Goal: Check status: Check status

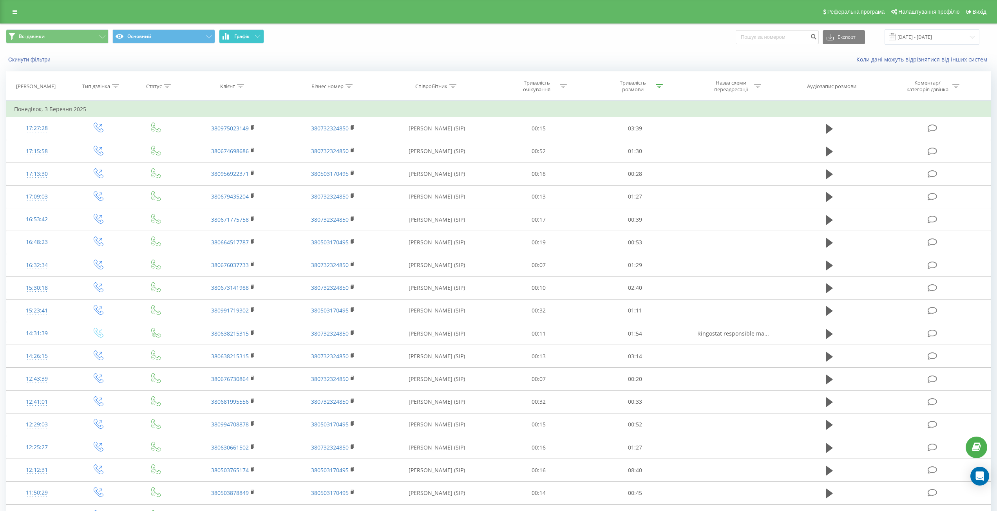
click at [248, 34] on span "Графік" at bounding box center [241, 36] width 15 height 5
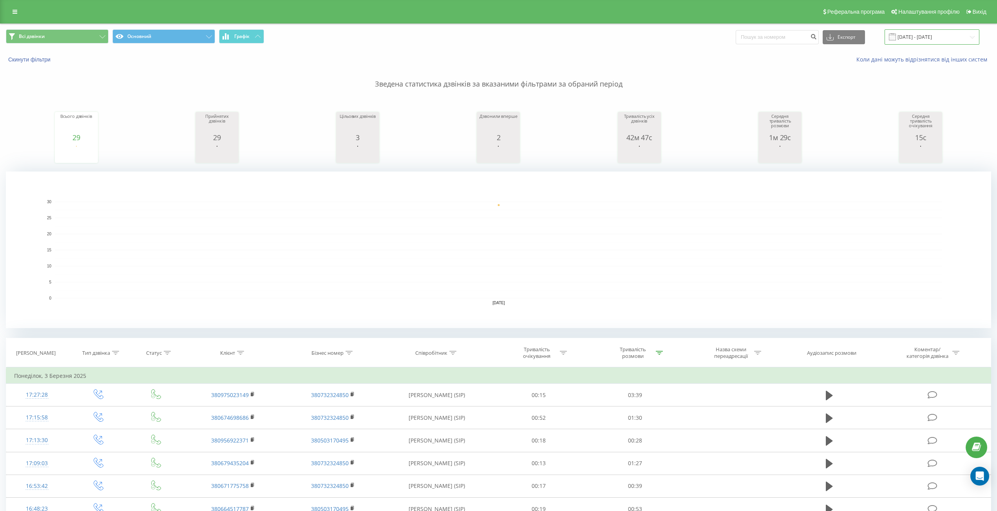
click at [915, 38] on input "[DATE] - [DATE]" at bounding box center [932, 36] width 95 height 15
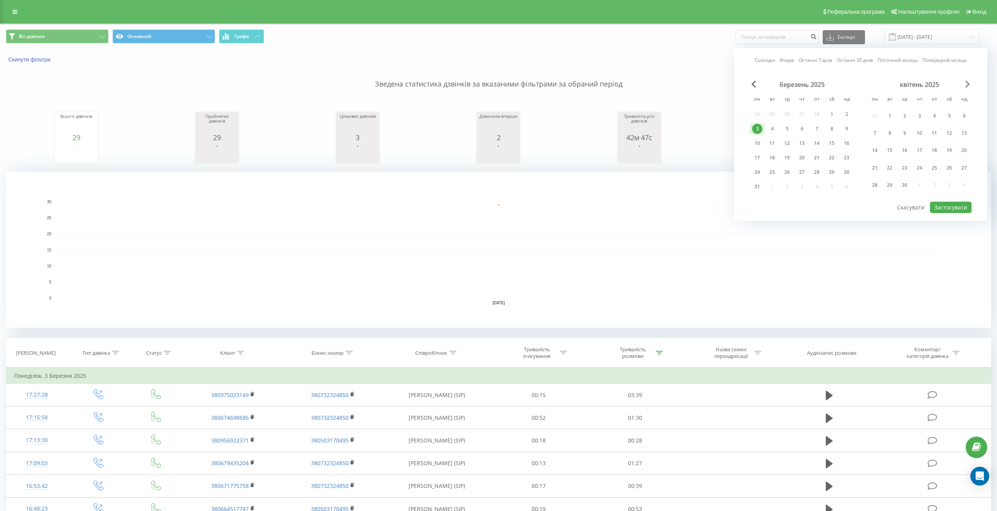
click at [968, 83] on span "Next Month" at bounding box center [967, 84] width 5 height 7
click at [962, 85] on div "травень 2025" at bounding box center [919, 85] width 104 height 8
click at [973, 86] on div "Сьогодні Вчора Останні 7 днів Останні 30 днів Поточний місяць Попередній місяць…" at bounding box center [860, 127] width 253 height 158
click at [964, 86] on div "травень 2025" at bounding box center [919, 85] width 104 height 8
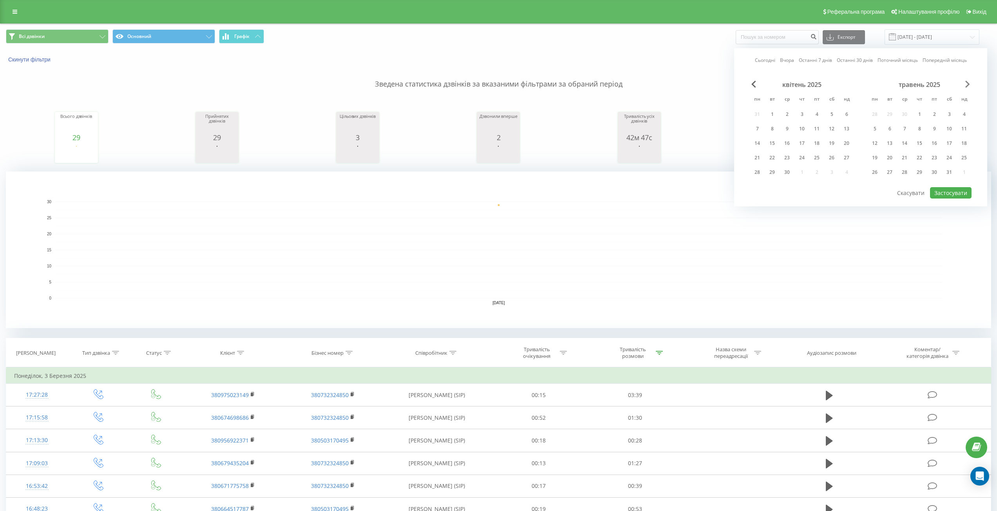
click at [968, 83] on span "Next Month" at bounding box center [967, 84] width 5 height 7
click at [969, 83] on span "Next Month" at bounding box center [967, 84] width 5 height 7
click at [967, 85] on span "Next Month" at bounding box center [967, 84] width 5 height 7
click at [889, 159] on div "19" at bounding box center [890, 158] width 10 height 10
click at [940, 189] on button "Застосувати" at bounding box center [951, 192] width 42 height 11
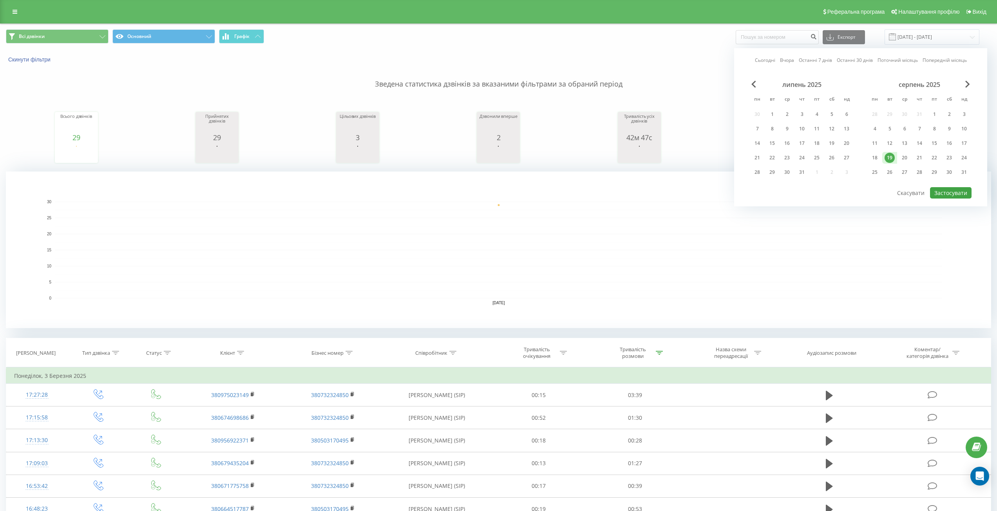
type input "[DATE] - [DATE]"
